Goal: Check status: Check status

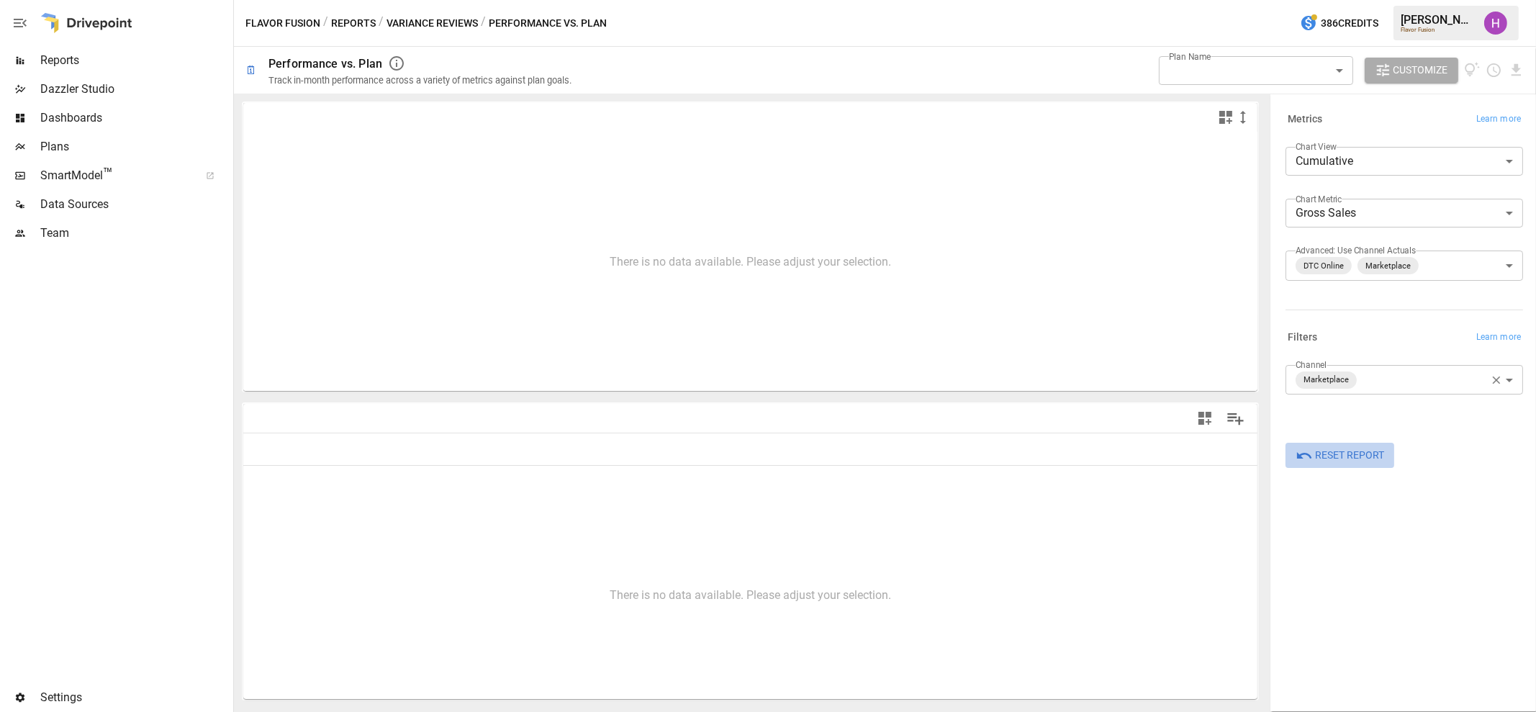
click at [1336, 455] on span "Reset Report" at bounding box center [1349, 455] width 69 height 18
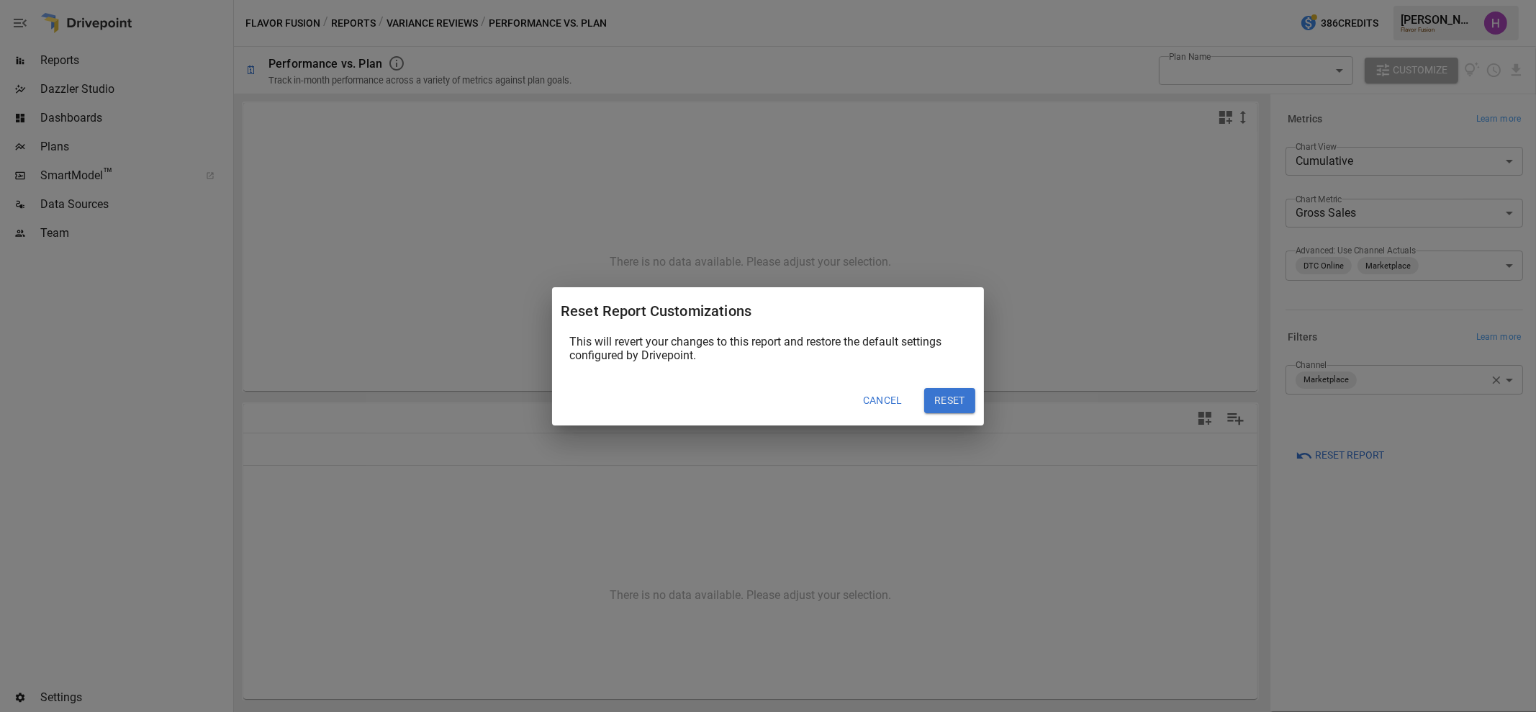
click at [888, 390] on button "Cancel" at bounding box center [883, 401] width 60 height 26
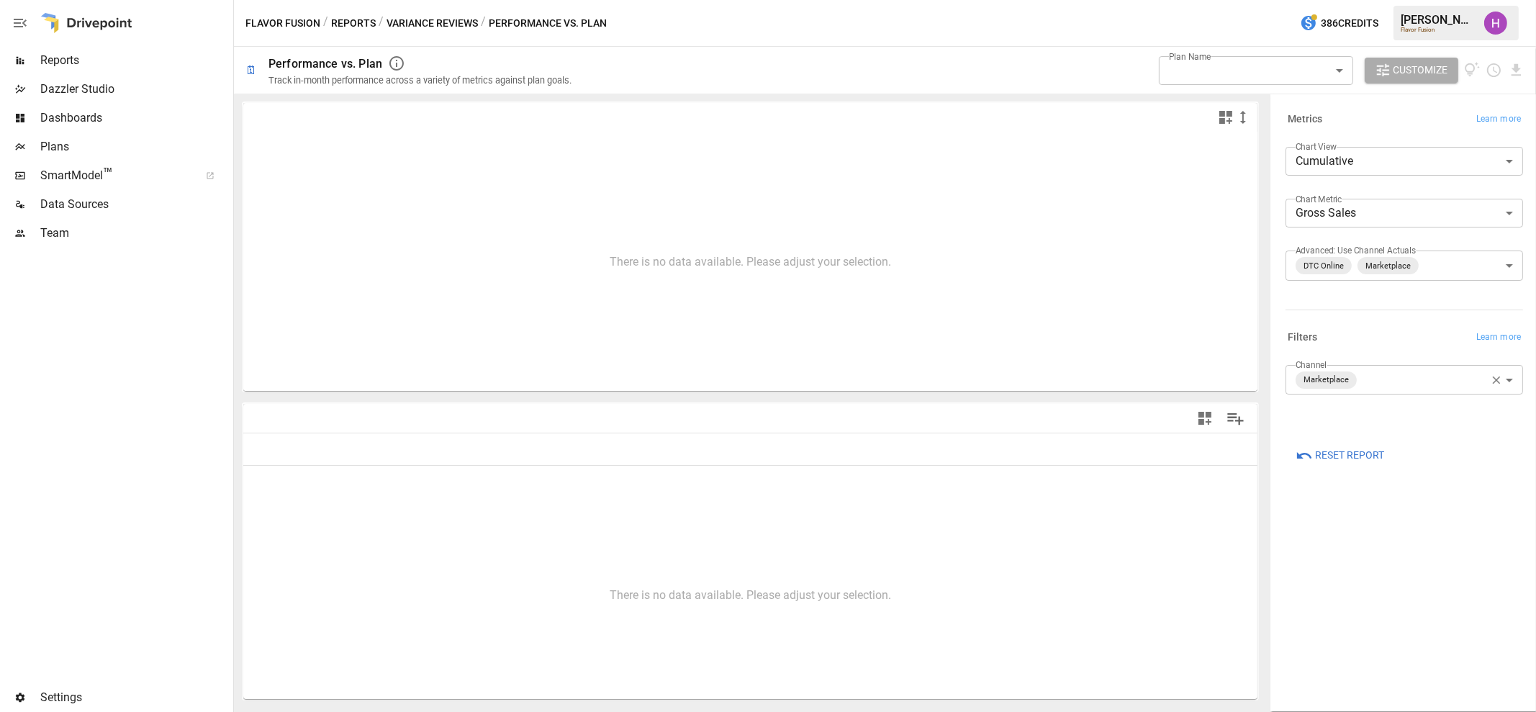
click at [1270, 0] on body "**********" at bounding box center [768, 0] width 1536 height 0
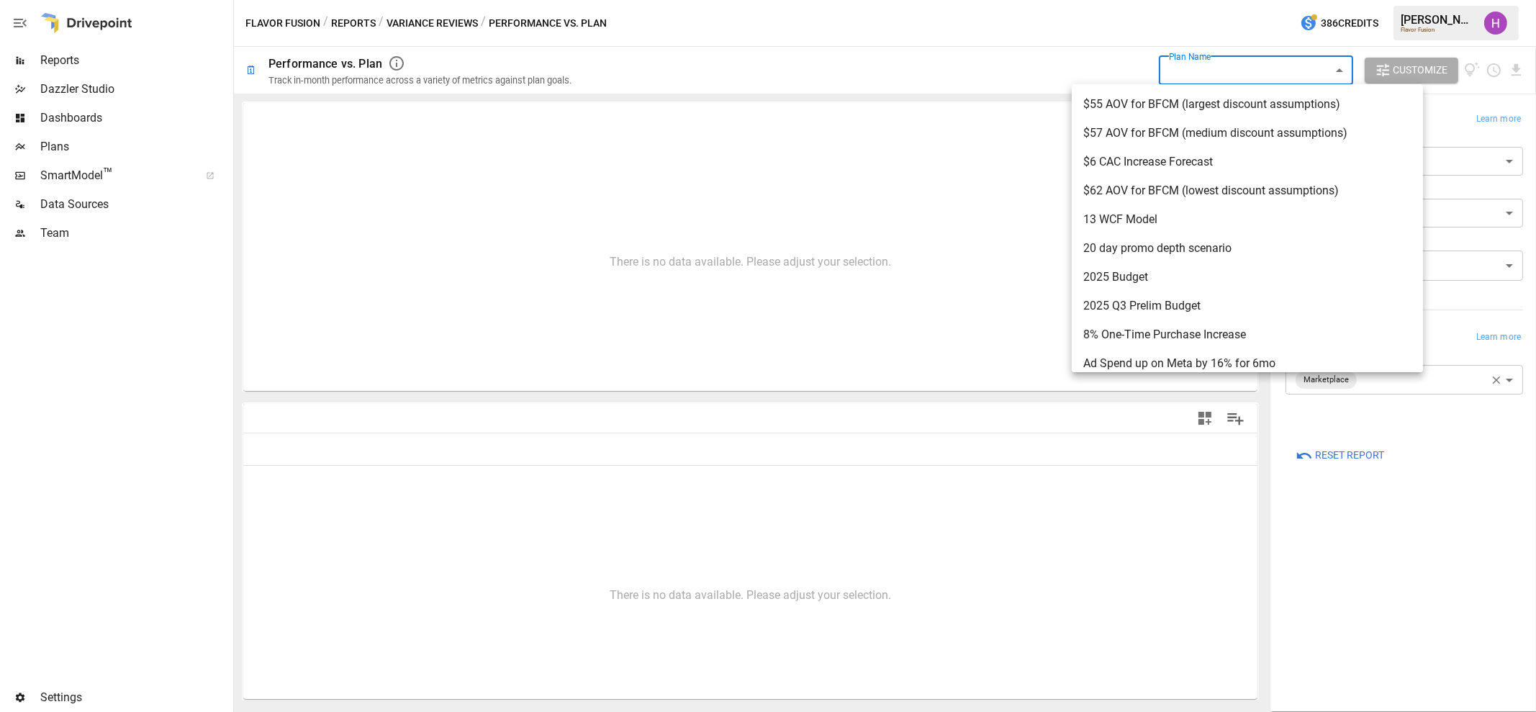
click at [1173, 268] on span "2025 Budget" at bounding box center [1247, 276] width 328 height 17
type input "**********"
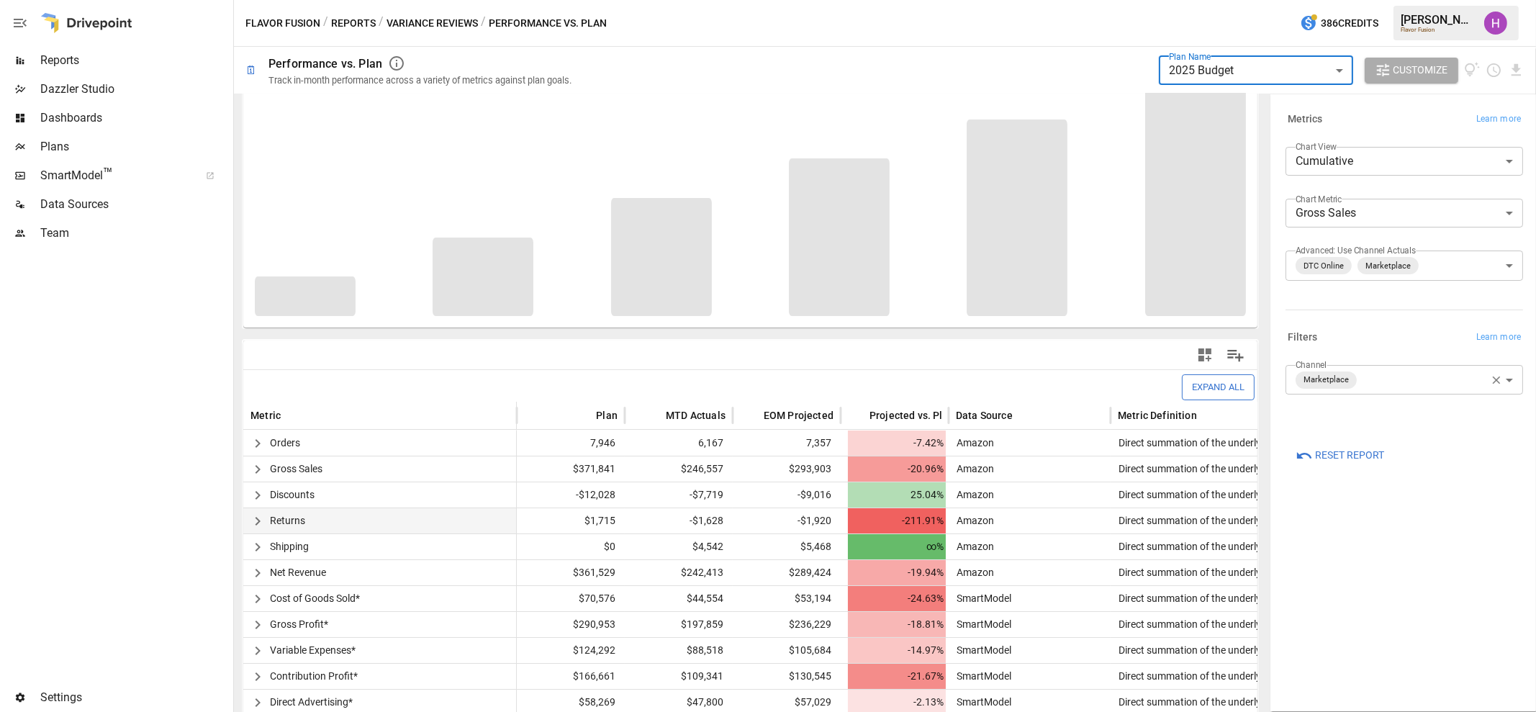
scroll to position [140, 0]
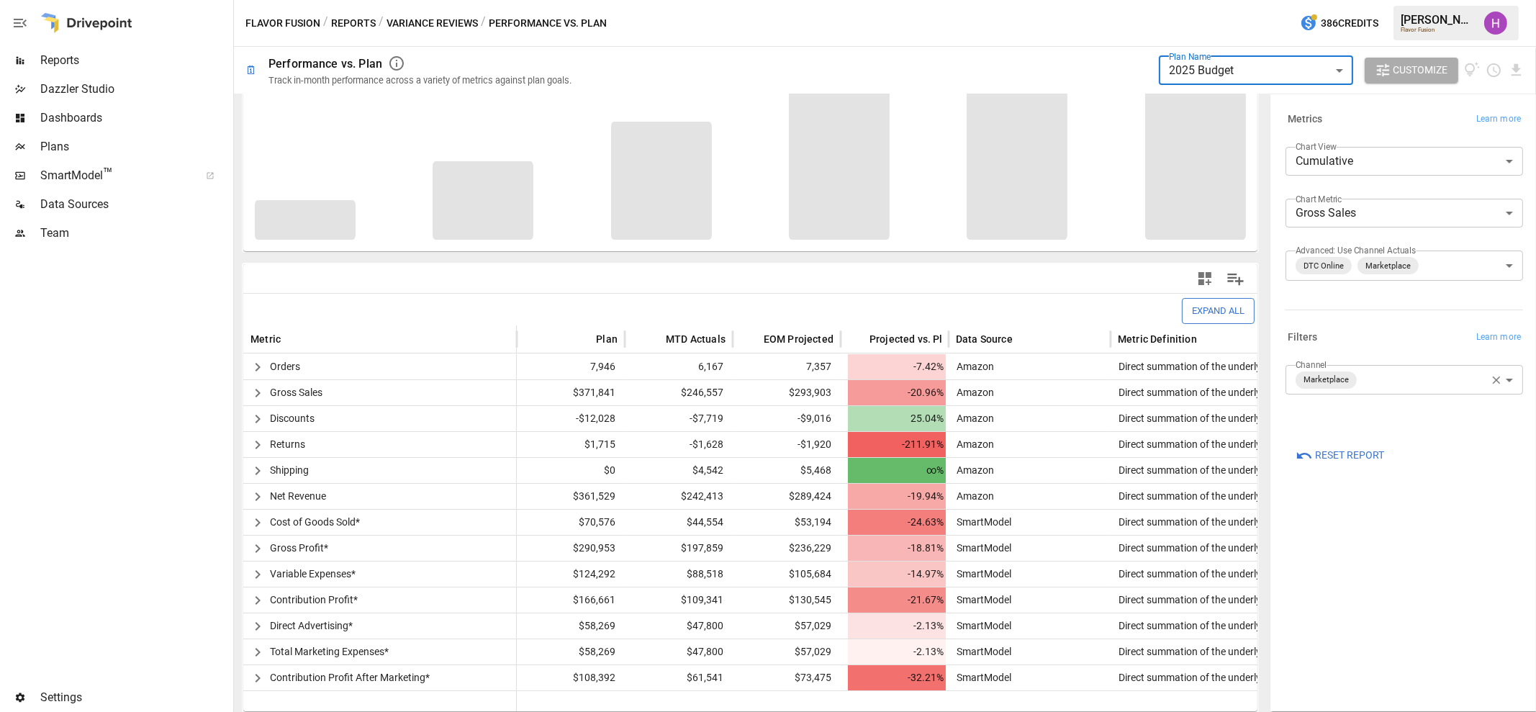
click at [1499, 374] on icon "button" at bounding box center [1496, 380] width 13 height 13
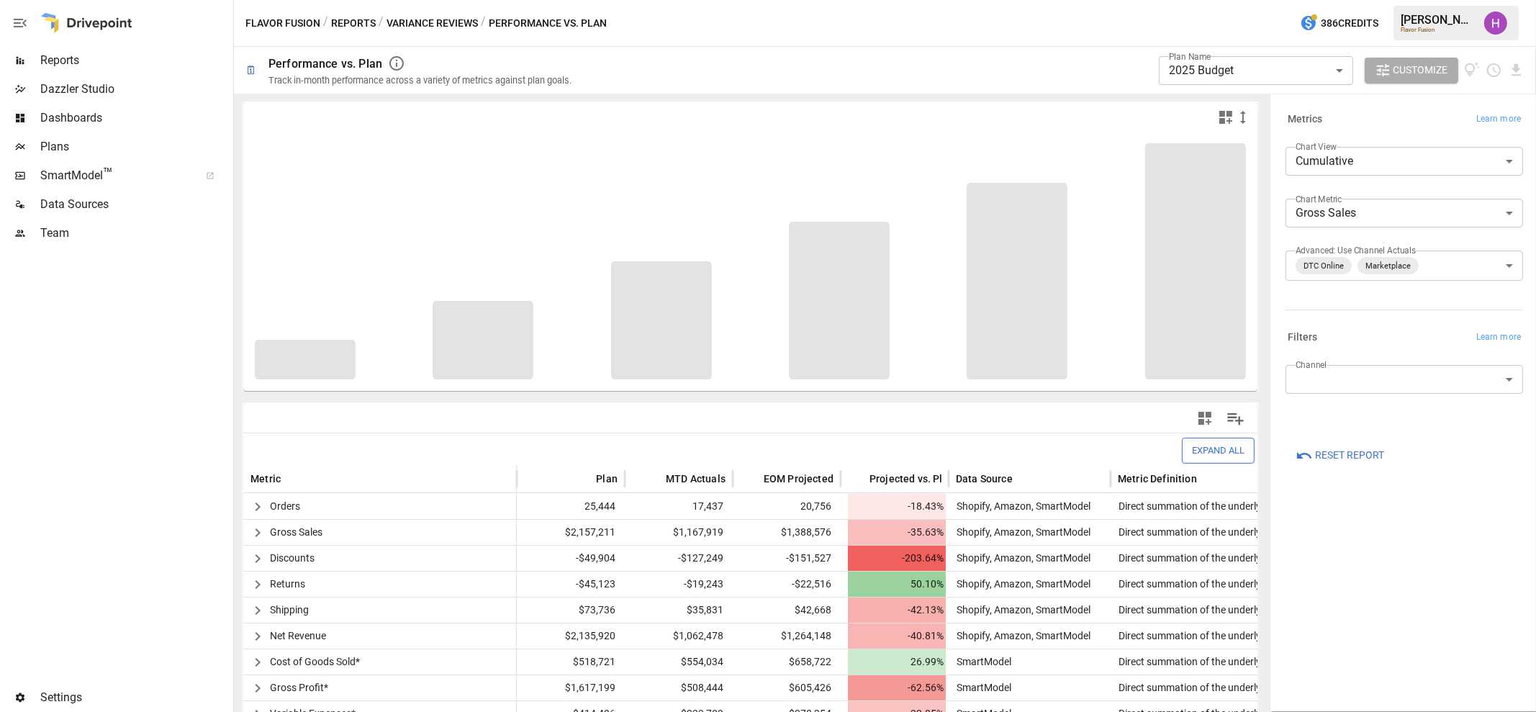
click at [1501, 22] on img "Harry Antonio" at bounding box center [1495, 23] width 23 height 23
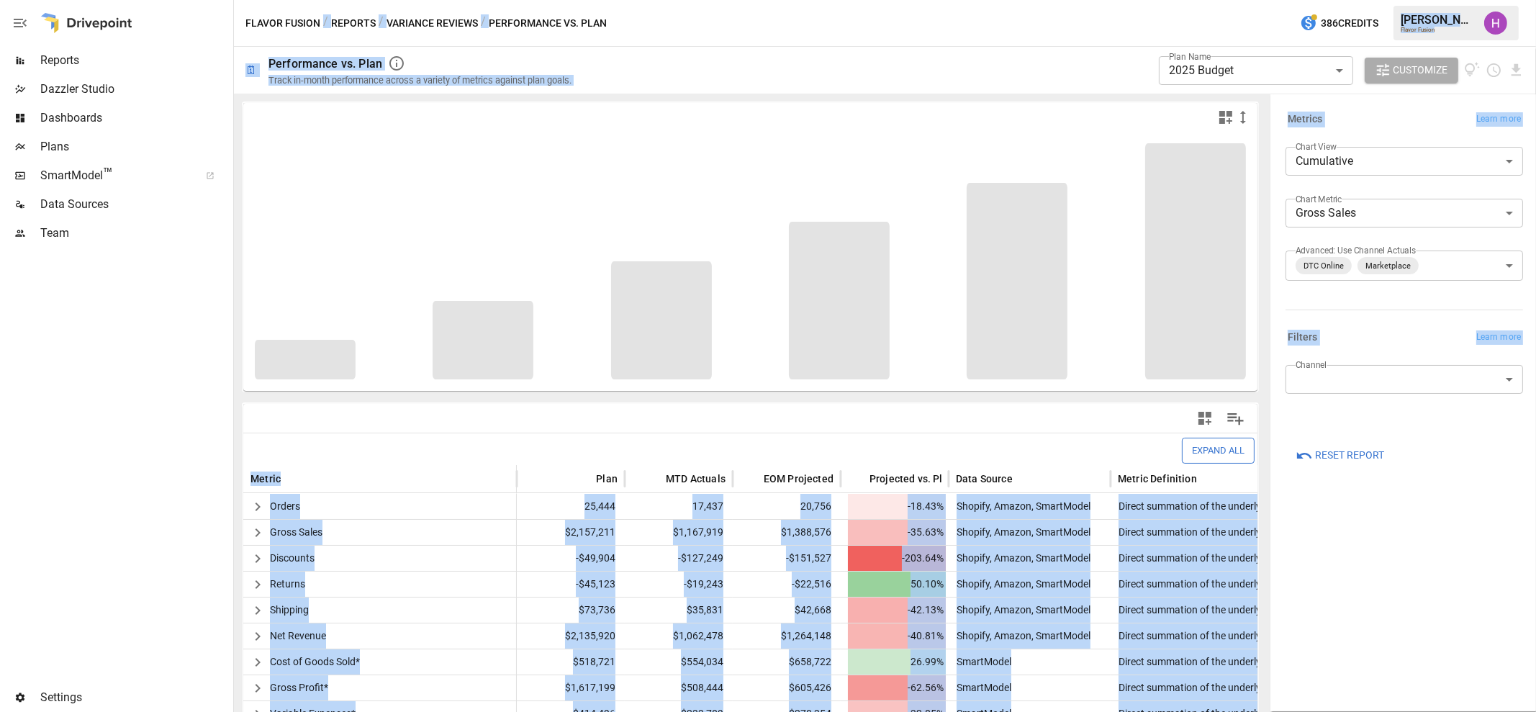
click at [1493, 23] on img "Harry Antonio" at bounding box center [1495, 23] width 23 height 23
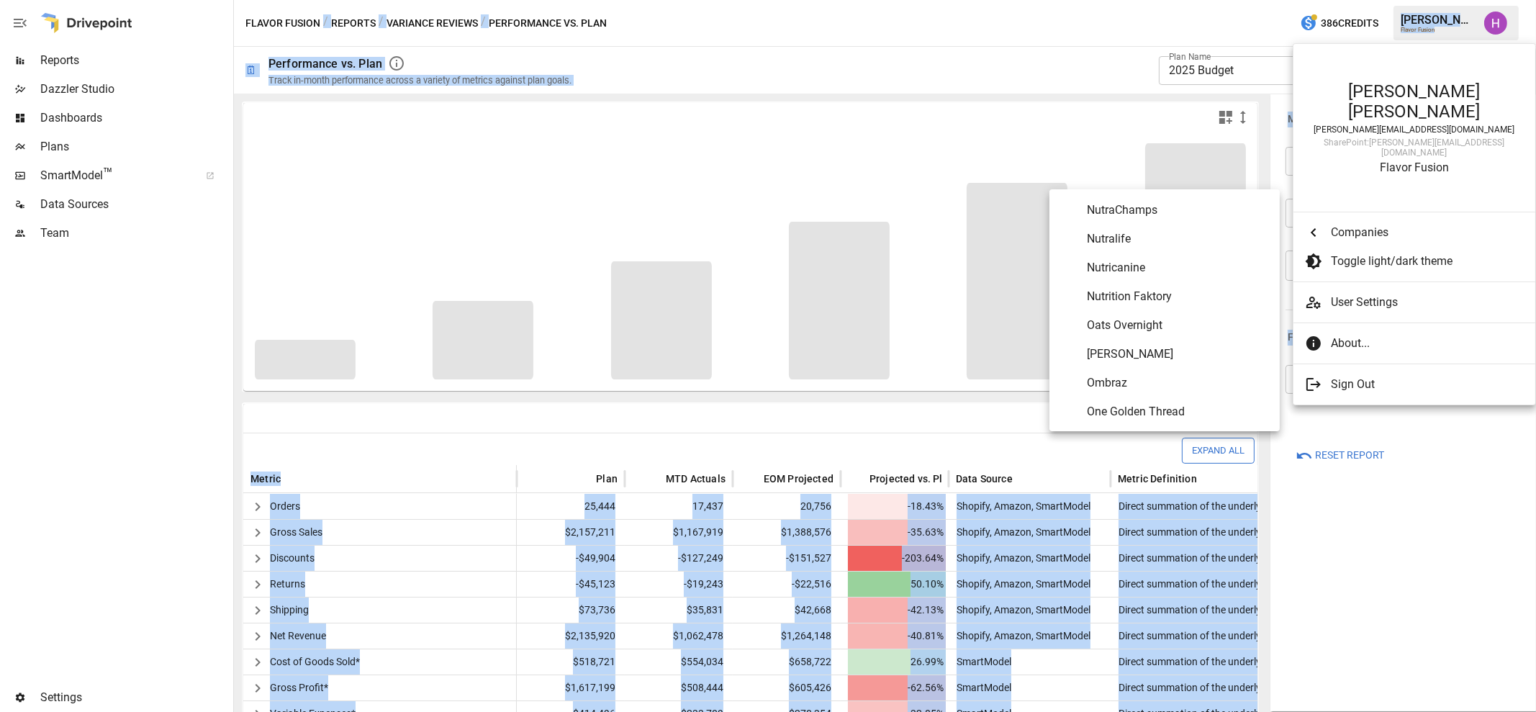
scroll to position [5812, 0]
click at [1144, 304] on span "Oats Overnight" at bounding box center [1177, 300] width 181 height 17
